Goal: Navigation & Orientation: Find specific page/section

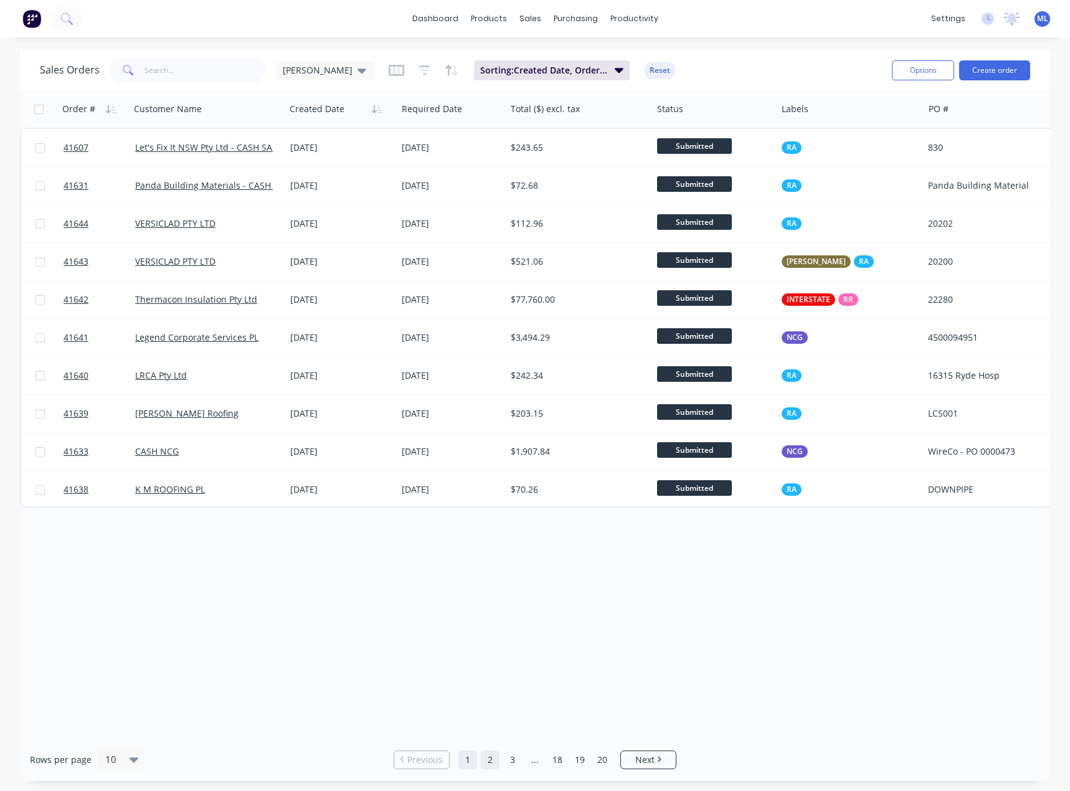
click at [484, 757] on link "2" at bounding box center [490, 759] width 19 height 19
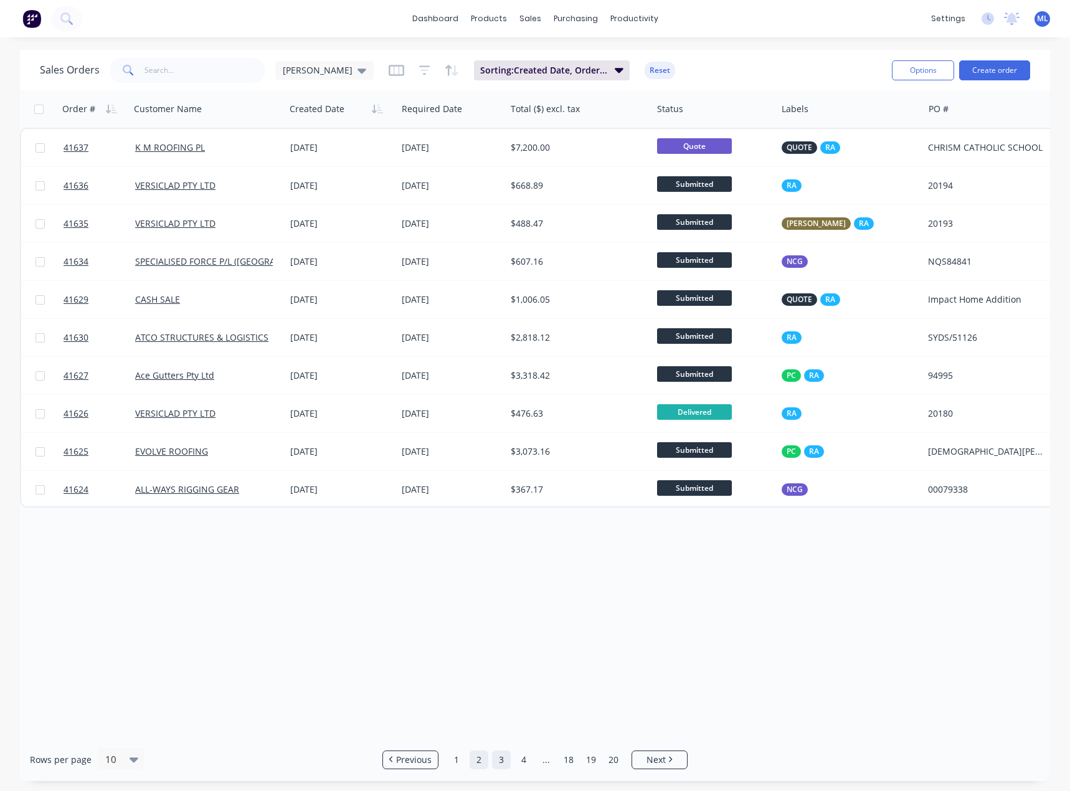
click at [497, 762] on link "3" at bounding box center [501, 759] width 19 height 19
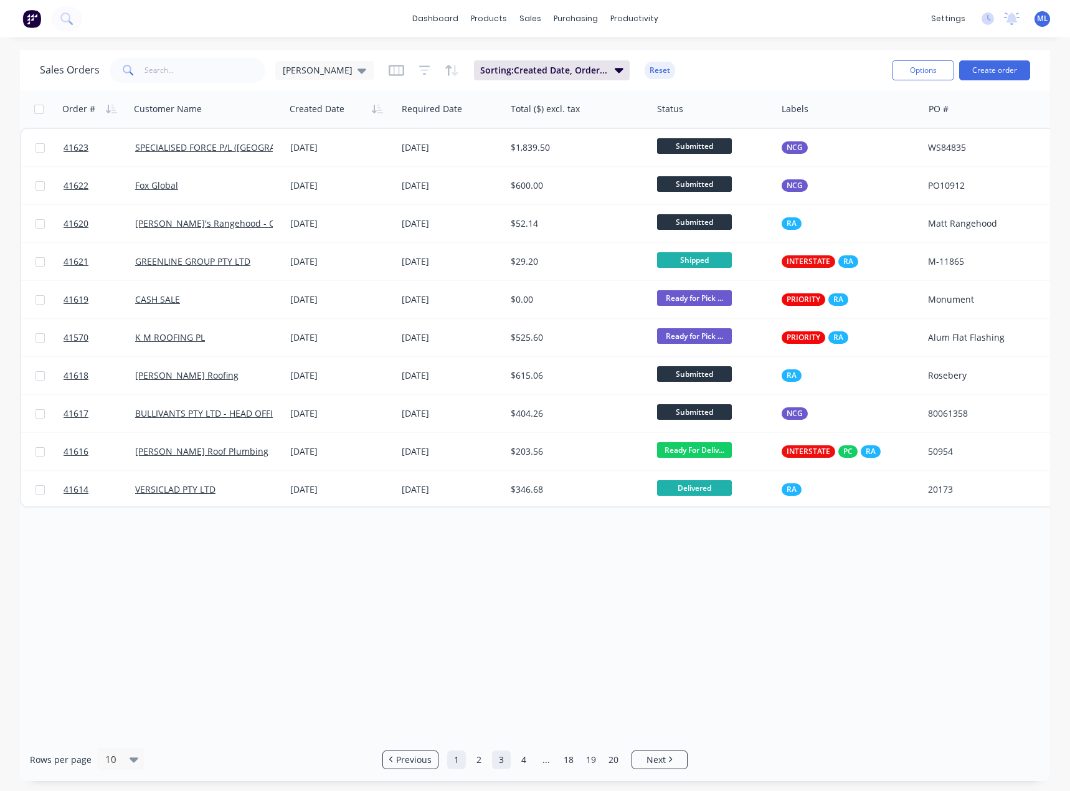
click at [461, 762] on link "1" at bounding box center [456, 759] width 19 height 19
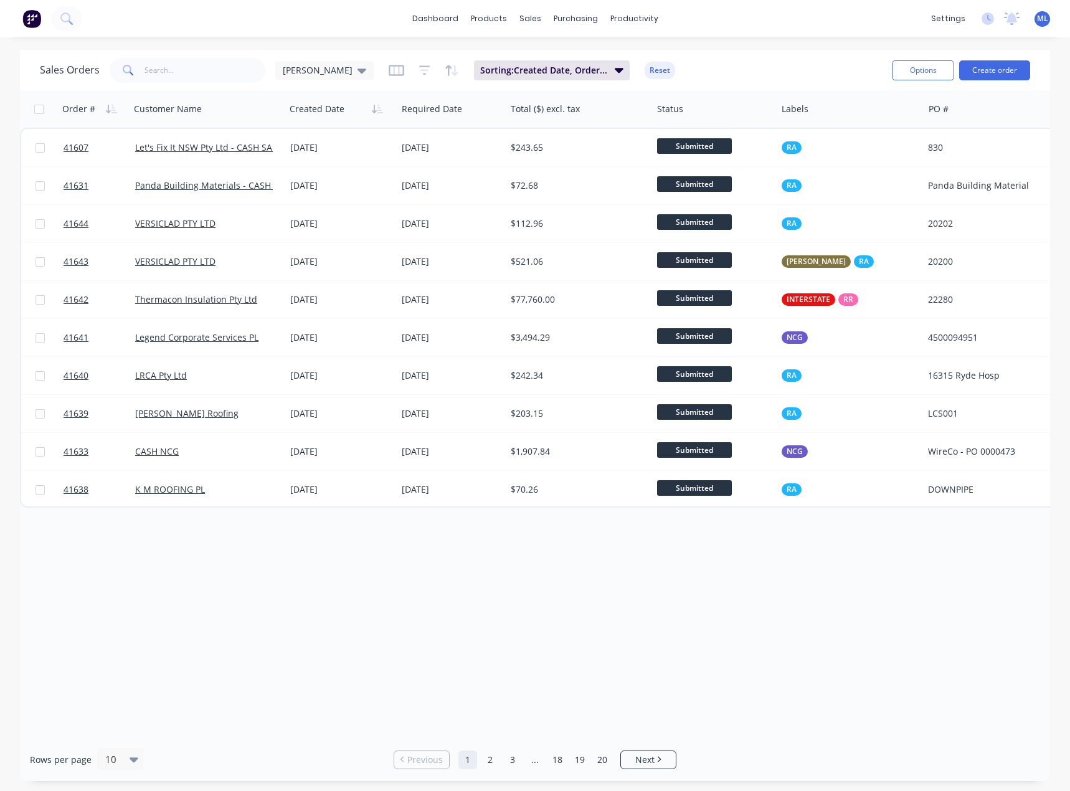
click at [470, 664] on div "Order # Customer Name Created Date Required Date Total ($) excl. tax Status Lab…" at bounding box center [535, 414] width 1030 height 648
click at [288, 606] on div "Order # Customer Name Created Date Required Date Total ($) excl. tax Status Lab…" at bounding box center [535, 414] width 1030 height 648
